Goal: Information Seeking & Learning: Learn about a topic

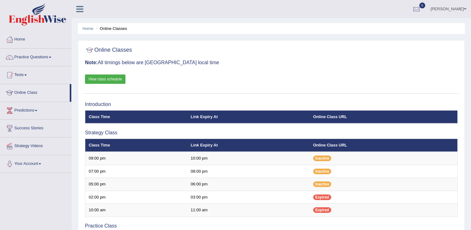
scroll to position [149, 0]
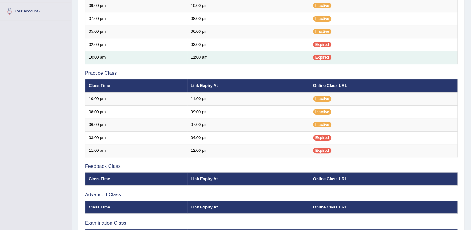
scroll to position [149, 0]
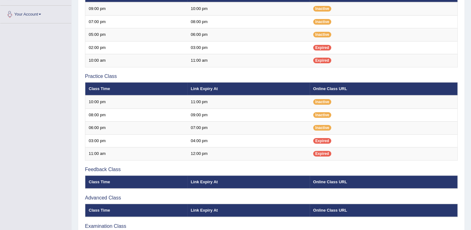
click at [60, 126] on div "Toggle navigation Home Practice Questions Speaking Practice Read Aloud Repeat S…" at bounding box center [235, 63] width 471 height 424
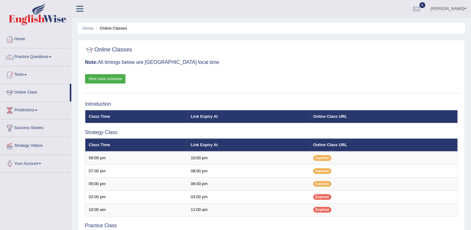
scroll to position [0, 0]
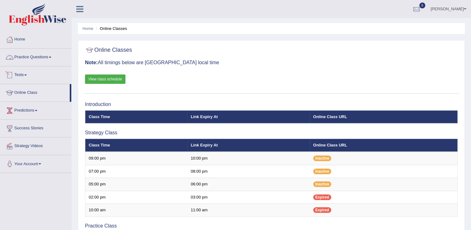
click at [57, 57] on link "Practice Questions" at bounding box center [35, 57] width 71 height 16
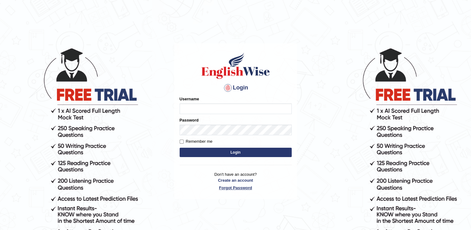
type input "punianarender"
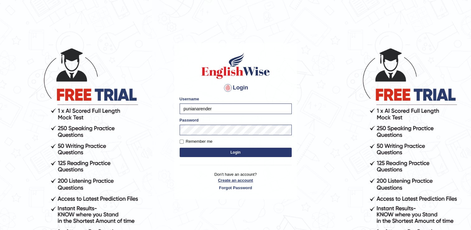
click at [206, 182] on link "Create an account" at bounding box center [236, 180] width 112 height 6
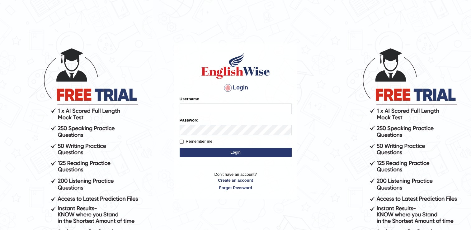
type input "punianarender"
click at [231, 154] on button "Login" at bounding box center [236, 152] width 112 height 9
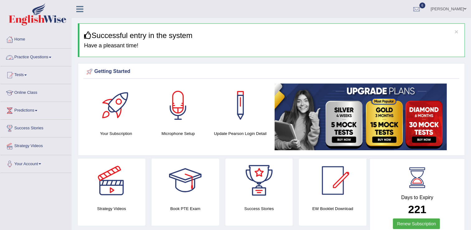
click at [52, 61] on link "Practice Questions" at bounding box center [35, 57] width 71 height 16
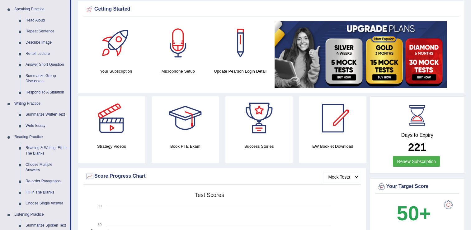
scroll to position [75, 0]
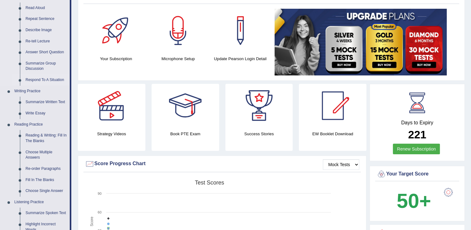
click at [55, 79] on link "Respond To A Situation" at bounding box center [46, 79] width 47 height 11
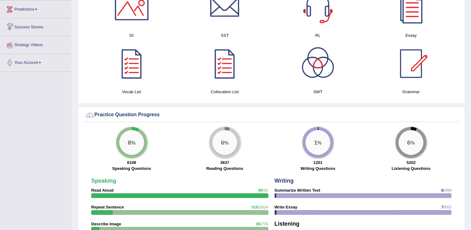
scroll to position [329, 0]
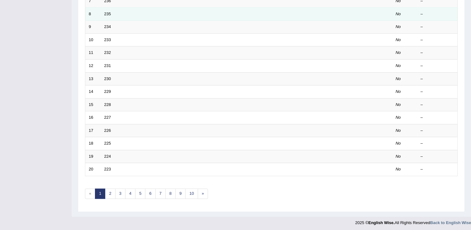
scroll to position [181, 0]
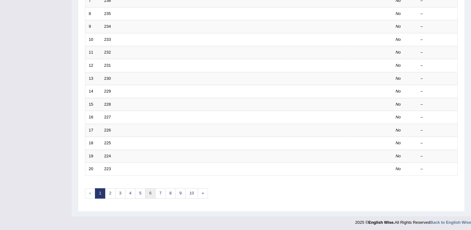
click at [149, 195] on link "6" at bounding box center [150, 193] width 10 height 10
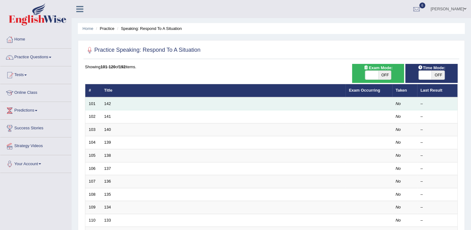
click at [109, 107] on td "142" at bounding box center [223, 103] width 245 height 13
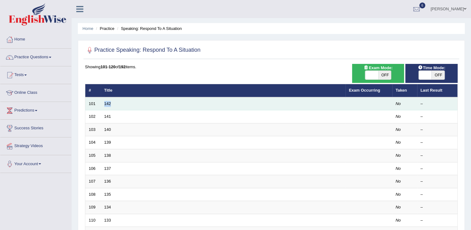
click at [109, 107] on td "142" at bounding box center [223, 103] width 245 height 13
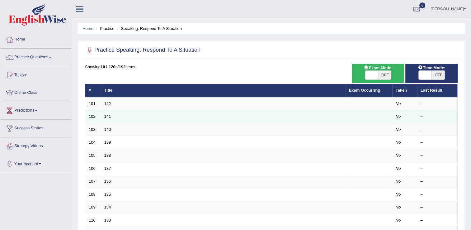
drag, startPoint x: 109, startPoint y: 107, endPoint x: 97, endPoint y: 116, distance: 15.2
click at [97, 116] on td "102" at bounding box center [93, 116] width 16 height 13
click at [103, 116] on td "141" at bounding box center [223, 116] width 245 height 13
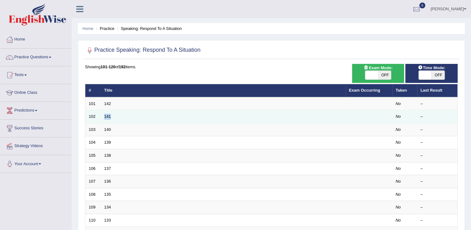
click at [103, 116] on td "141" at bounding box center [223, 116] width 245 height 13
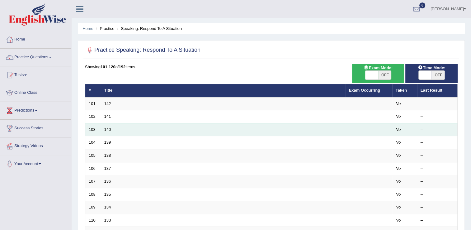
drag, startPoint x: 103, startPoint y: 116, endPoint x: 100, endPoint y: 128, distance: 12.2
click at [100, 128] on td "103" at bounding box center [93, 129] width 16 height 13
click at [101, 130] on td "140" at bounding box center [223, 129] width 245 height 13
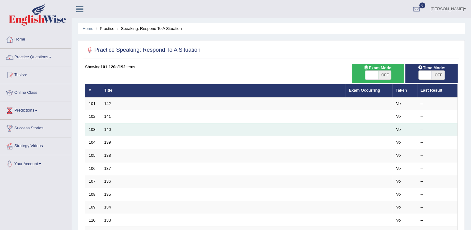
click at [101, 130] on tr "103 140 No –" at bounding box center [271, 129] width 372 height 13
click at [101, 130] on td "140" at bounding box center [223, 129] width 245 height 13
click at [101, 130] on tr "103 140 No –" at bounding box center [271, 129] width 372 height 13
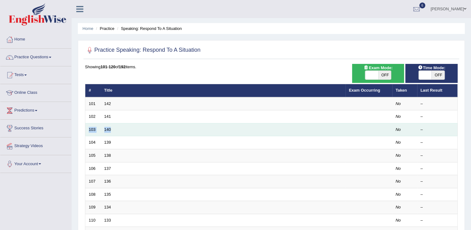
click at [101, 130] on td "140" at bounding box center [223, 129] width 245 height 13
click at [101, 130] on tr "103 140 No –" at bounding box center [271, 129] width 372 height 13
click at [101, 130] on td "140" at bounding box center [223, 129] width 245 height 13
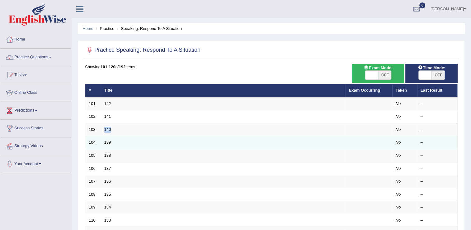
drag, startPoint x: 101, startPoint y: 130, endPoint x: 106, endPoint y: 144, distance: 14.3
click at [106, 144] on link "139" at bounding box center [107, 142] width 7 height 5
